Goal: Navigation & Orientation: Find specific page/section

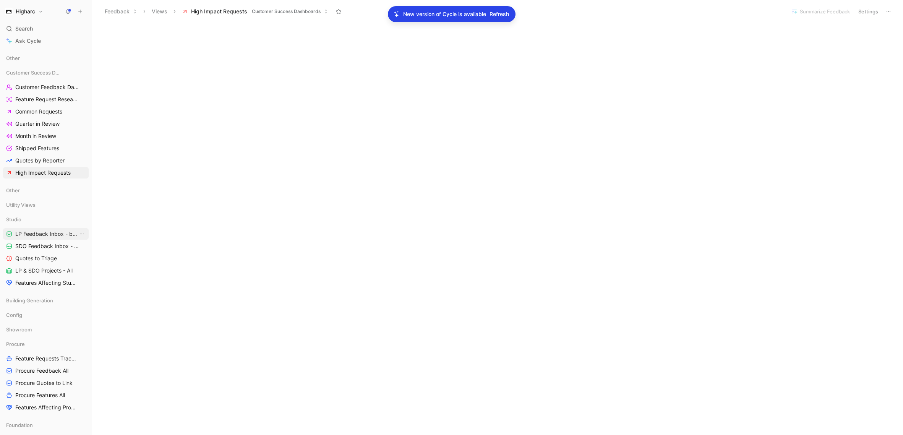
scroll to position [158, 0]
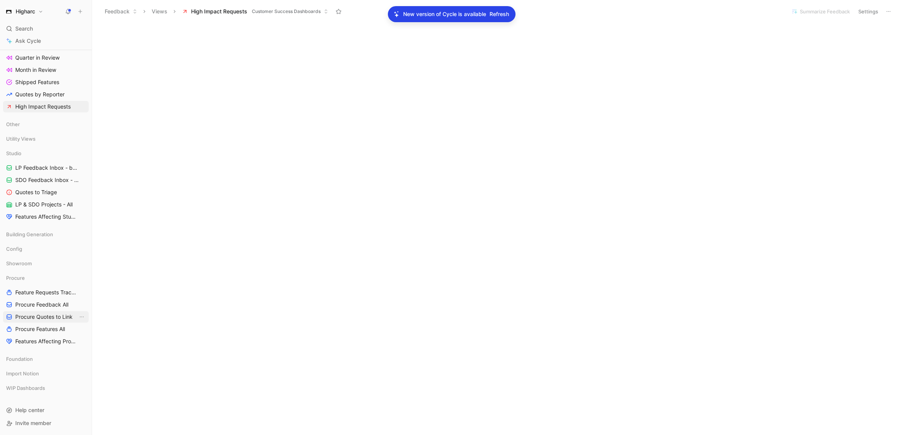
click at [49, 318] on span "Procure Quotes to Link" at bounding box center [43, 317] width 57 height 8
click at [42, 332] on span "Procure Features All" at bounding box center [40, 329] width 50 height 8
click at [40, 292] on span "Feature Requests Tracker" at bounding box center [46, 292] width 63 height 8
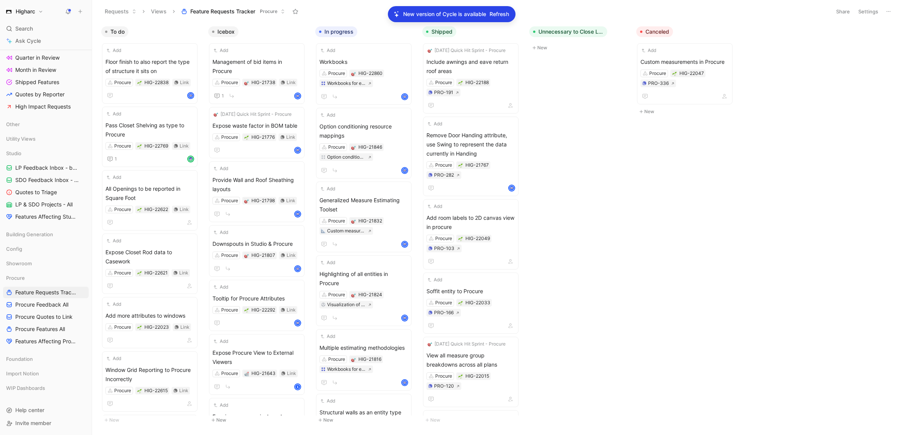
click at [891, 10] on icon at bounding box center [888, 11] width 6 height 6
click at [56, 332] on span "Procure Features All" at bounding box center [40, 329] width 50 height 8
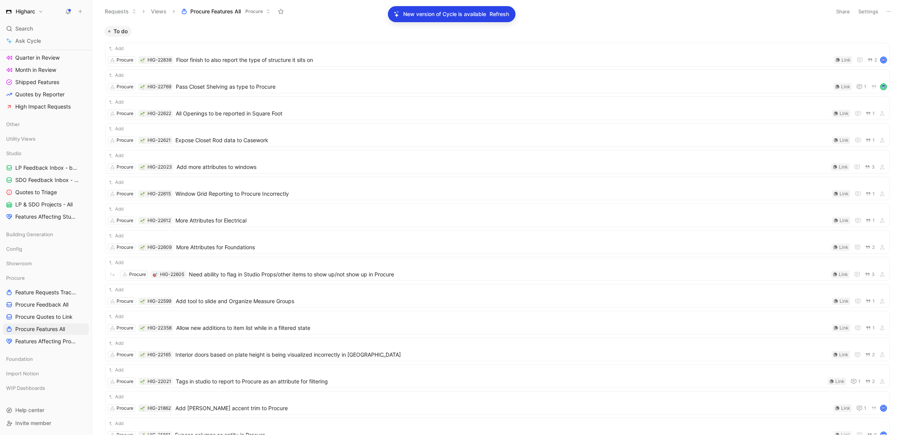
click at [888, 9] on icon at bounding box center [888, 11] width 6 height 6
click at [872, 11] on button "Settings" at bounding box center [868, 11] width 27 height 11
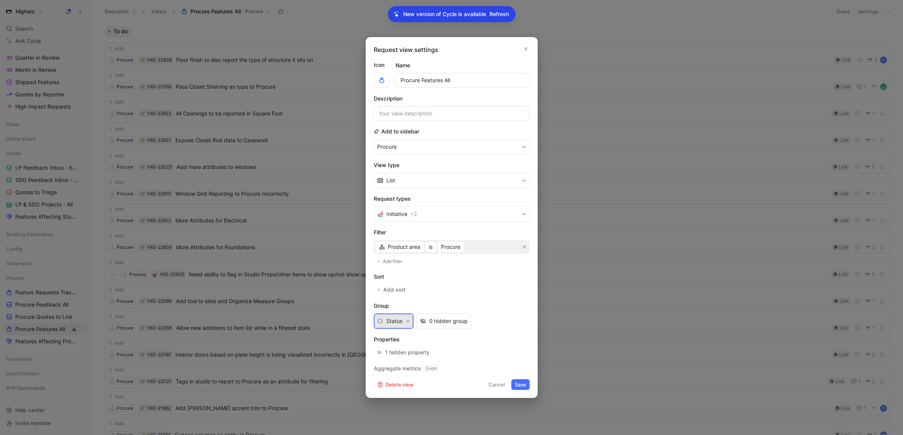
click at [407, 321] on icon "button" at bounding box center [407, 321] width 3 height 2
click at [525, 48] on icon "button" at bounding box center [525, 49] width 5 height 6
